Goal: Navigation & Orientation: Understand site structure

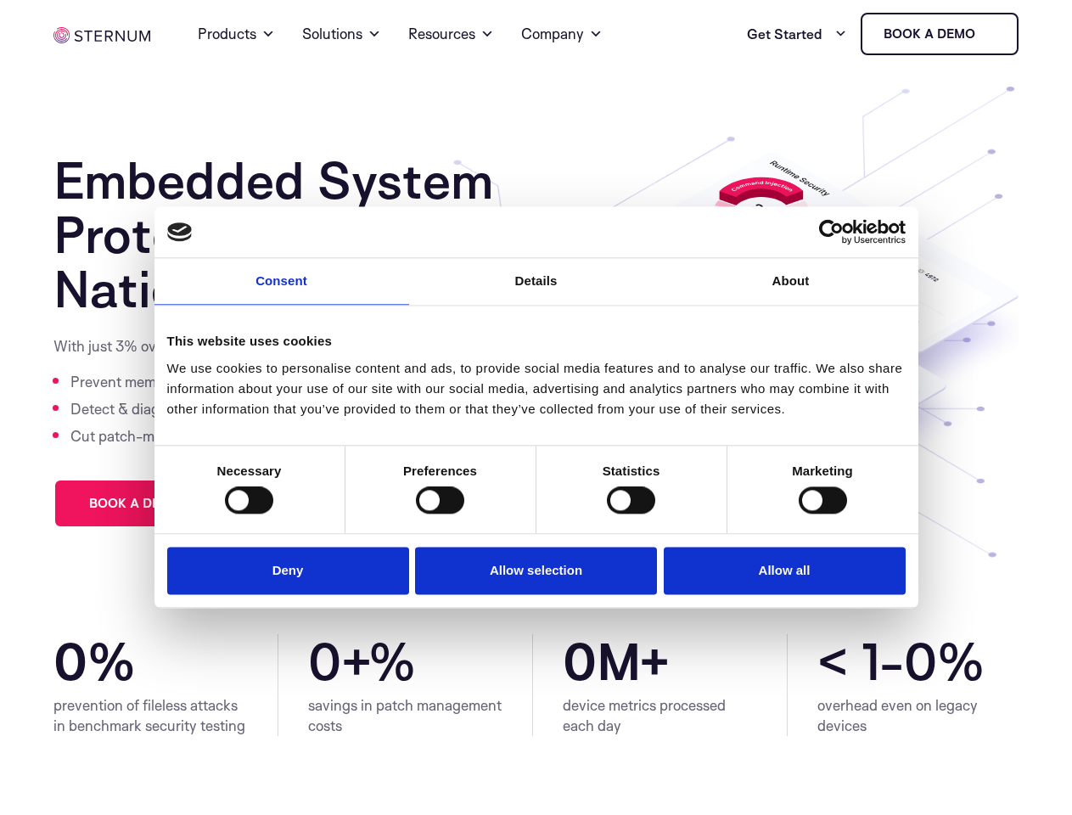
click at [282, 292] on link "Consent" at bounding box center [281, 281] width 255 height 47
click at [536, 292] on link "Details" at bounding box center [536, 281] width 255 height 47
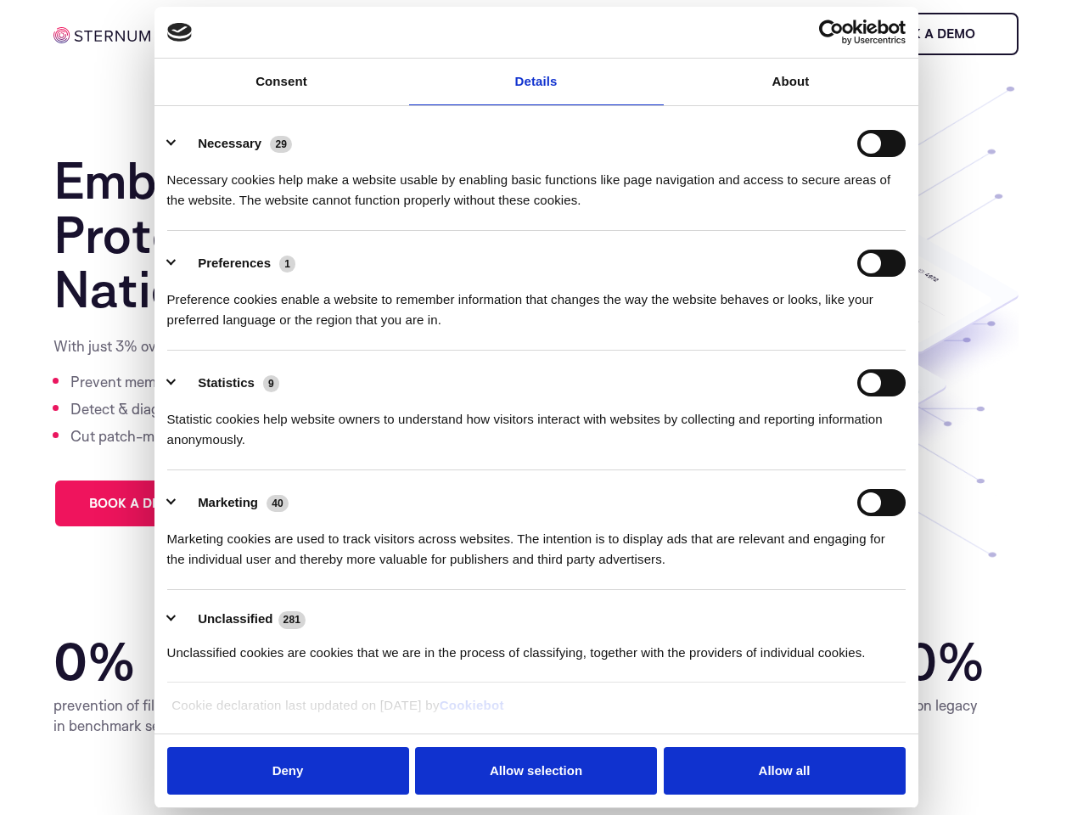
click at [791, 210] on div "Necessary cookies help make a website usable by enabling basic functions like p…" at bounding box center [536, 183] width 738 height 53
click at [249, 450] on div "Statistic cookies help website owners to understand how visitors interact with …" at bounding box center [536, 422] width 738 height 53
click at [440, 450] on div "Statistic cookies help website owners to understand how visitors interact with …" at bounding box center [536, 422] width 738 height 53
click at [631, 450] on div "Statistic cookies help website owners to understand how visitors interact with …" at bounding box center [536, 422] width 738 height 53
click at [822, 450] on div "Statistic cookies help website owners to understand how visitors interact with …" at bounding box center [536, 422] width 738 height 53
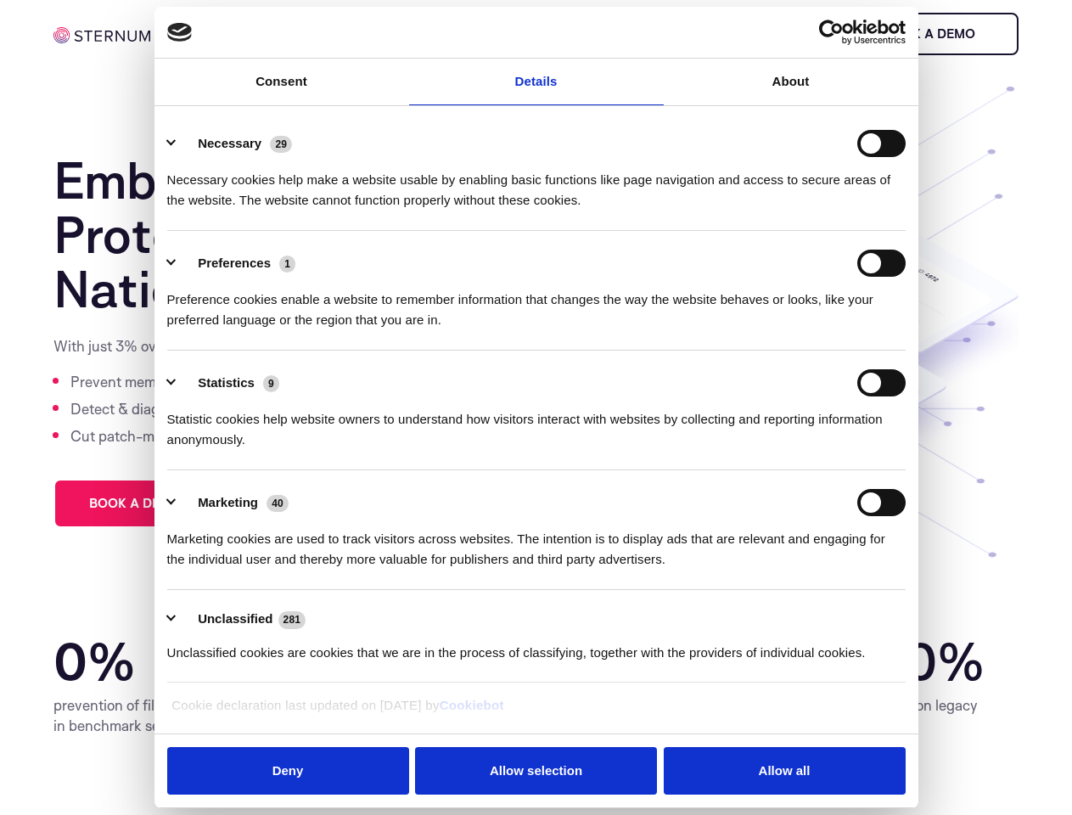
click at [292, 569] on li "Marketing 40 Marketing cookies are used to track visitors across websites. The …" at bounding box center [536, 530] width 738 height 120
click at [536, 569] on li "Marketing 40 Marketing cookies are used to track visitors across websites. The …" at bounding box center [536, 530] width 738 height 120
click at [780, 569] on li "Marketing 40 Marketing cookies are used to track visitors across websites. The …" at bounding box center [536, 530] width 738 height 120
